Goal: Information Seeking & Learning: Find specific fact

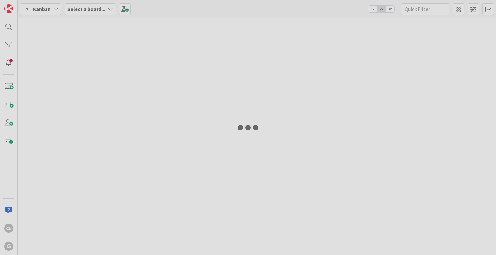
type input "van moppes"
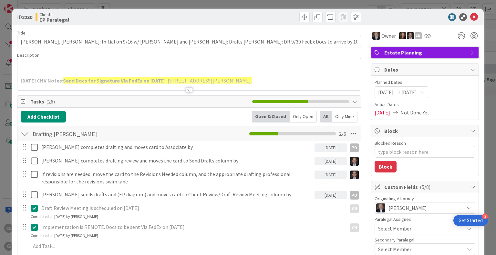
type textarea "x"
click at [274, 70] on p at bounding box center [189, 73] width 336 height 7
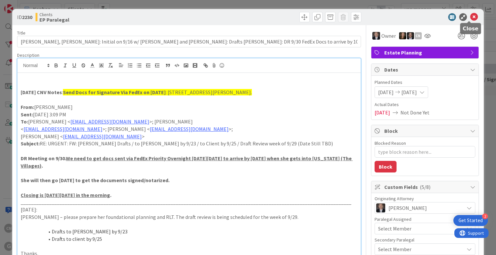
click at [470, 15] on icon at bounding box center [474, 17] width 8 height 8
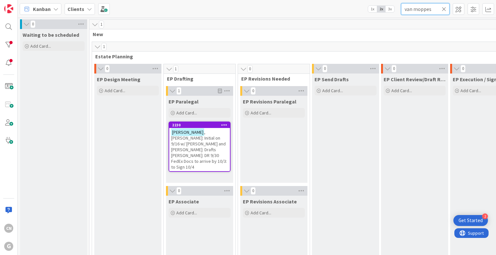
drag, startPoint x: 430, startPoint y: 11, endPoint x: 309, endPoint y: 28, distance: 122.2
click at [311, 21] on div "Kanban Clients 1x 2x 3x van moppes 0 Waiting to be scheduled Add Card... 1 New …" at bounding box center [257, 127] width 478 height 255
type input "[PERSON_NAME]"
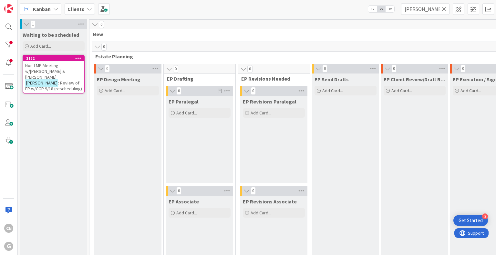
click at [41, 79] on mark "[PERSON_NAME]" at bounding box center [41, 82] width 33 height 7
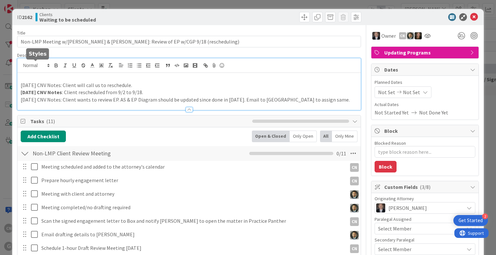
click at [49, 67] on div "[DATE] CNV Notes: Client will call us to reschedule. [DATE] CNV Notes : Client …" at bounding box center [188, 84] width 343 height 52
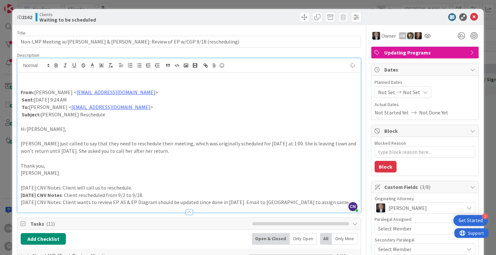
type textarea "x"
click at [62, 187] on p "[DATE] CNV Notes: Client will call us to reschedule." at bounding box center [189, 187] width 336 height 7
click at [64, 186] on p "[DATE] CNV Notes: Client will call us to reschedule." at bounding box center [189, 187] width 336 height 7
drag, startPoint x: 84, startPoint y: 187, endPoint x: 106, endPoint y: 187, distance: 22.3
click at [106, 187] on p "[DATE] CNV Notes: Call client will call us to reschedule." at bounding box center [189, 187] width 336 height 7
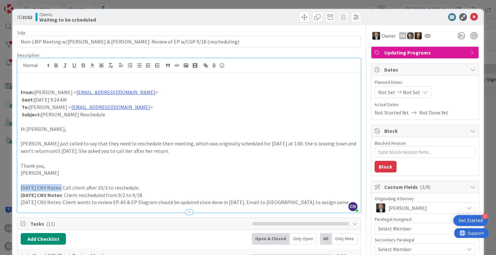
drag, startPoint x: 59, startPoint y: 187, endPoint x: 16, endPoint y: 186, distance: 43.3
copy p "[DATE] CNV Notes"
click at [172, 186] on p "[DATE] CNV Notes: Call client after 10/3 to reschedule." at bounding box center [189, 187] width 336 height 7
drag, startPoint x: 59, startPoint y: 186, endPoint x: 4, endPoint y: 188, distance: 54.9
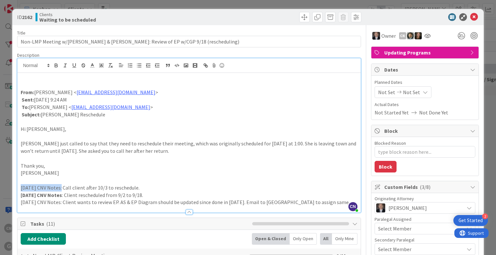
click at [4, 188] on div "ID 2162 Clients Waiting to be scheduled Title 79 / 128 Non-LMP Meeting w/[PERSO…" at bounding box center [248, 127] width 496 height 255
click at [57, 66] on icon "button" at bounding box center [56, 67] width 3 height 2
click at [191, 168] on p "Thank you," at bounding box center [189, 165] width 336 height 7
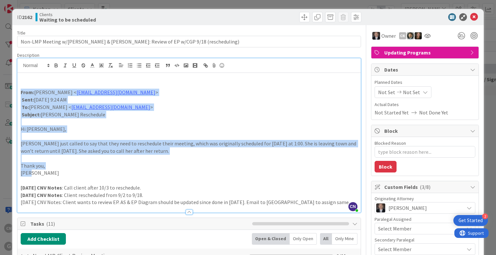
drag, startPoint x: 34, startPoint y: 173, endPoint x: 14, endPoint y: 94, distance: 81.2
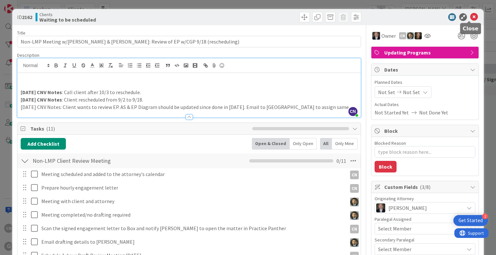
click at [470, 18] on icon at bounding box center [474, 17] width 8 height 8
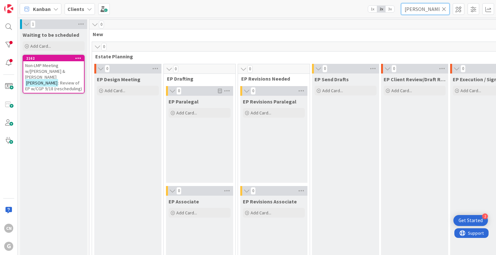
click at [433, 8] on input "[PERSON_NAME]" at bounding box center [425, 9] width 48 height 12
click at [52, 80] on span ": Review of EP w/CGP 9/18 (rescheduling)" at bounding box center [53, 86] width 57 height 12
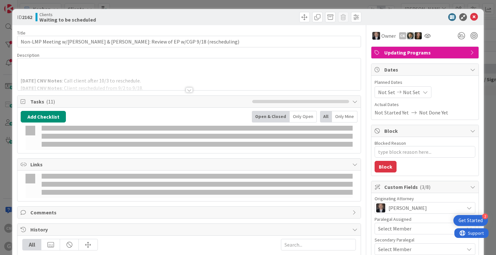
type textarea "x"
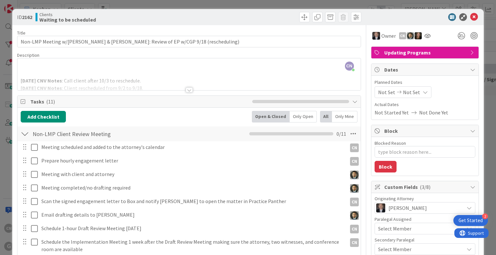
click at [159, 81] on div at bounding box center [188, 82] width 343 height 16
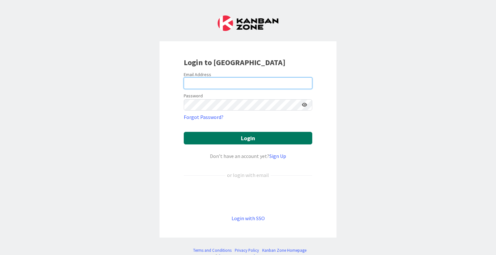
type input "[EMAIL_ADDRESS][DOMAIN_NAME]"
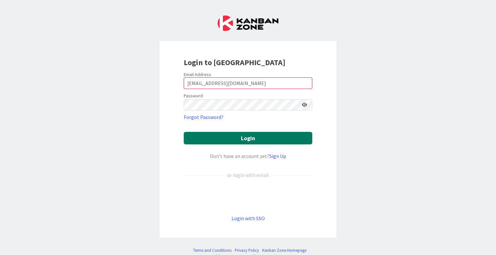
click at [238, 138] on button "Login" at bounding box center [248, 138] width 128 height 13
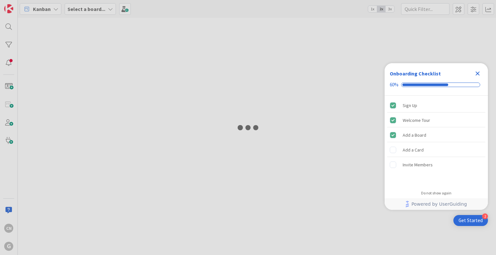
type input "[PERSON_NAME]"
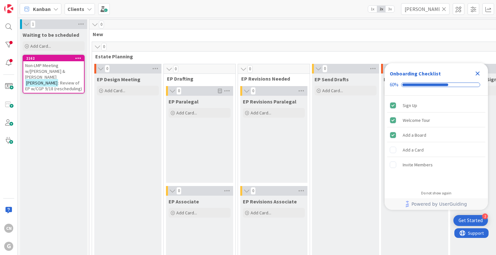
click at [478, 73] on icon "Close Checklist" at bounding box center [477, 74] width 4 height 4
